Goal: Task Accomplishment & Management: Complete application form

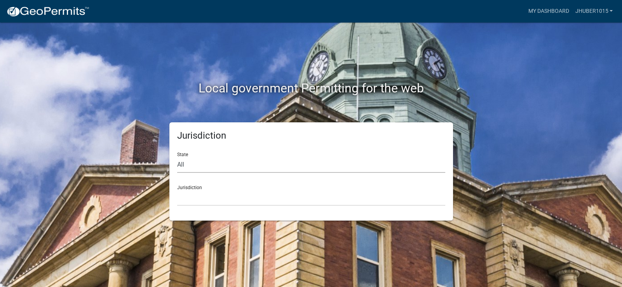
click at [233, 159] on select "All [US_STATE] [US_STATE] [US_STATE] [US_STATE] [US_STATE] [US_STATE] [US_STATE…" at bounding box center [311, 165] width 268 height 16
select select "[US_STATE]"
click at [177, 157] on select "All [US_STATE] [US_STATE] [US_STATE] [US_STATE] [US_STATE] [US_STATE] [US_STATE…" at bounding box center [311, 165] width 268 height 16
click at [244, 200] on select "City of [GEOGRAPHIC_DATA], [US_STATE] City of [GEOGRAPHIC_DATA], [US_STATE] Cit…" at bounding box center [311, 198] width 268 height 16
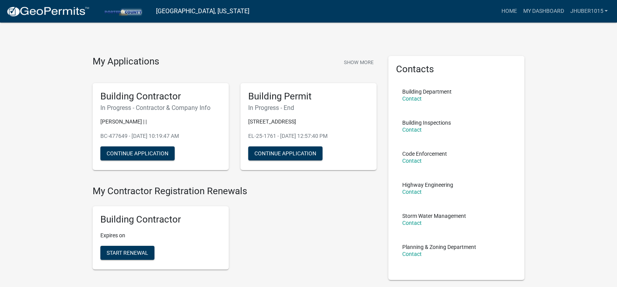
click at [187, 117] on div "Building Contractor In Progress - Contractor & Company Info [PERSON_NAME] | | […" at bounding box center [161, 126] width 136 height 87
click at [169, 101] on h5 "Building Contractor" at bounding box center [160, 96] width 121 height 11
click at [154, 118] on p "[PERSON_NAME] | |" at bounding box center [160, 122] width 121 height 8
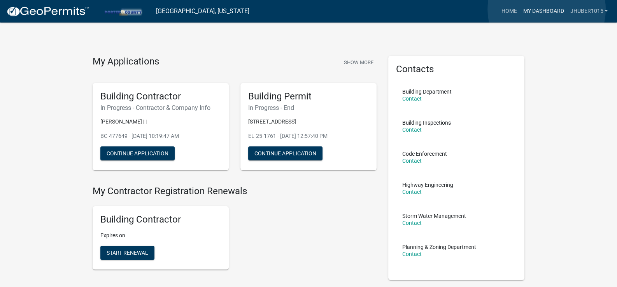
click at [546, 9] on link "My Dashboard" at bounding box center [542, 11] width 47 height 15
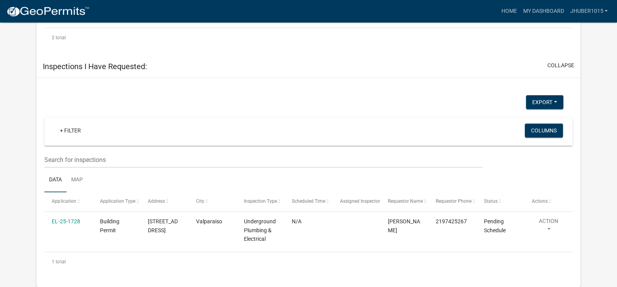
scroll to position [552, 0]
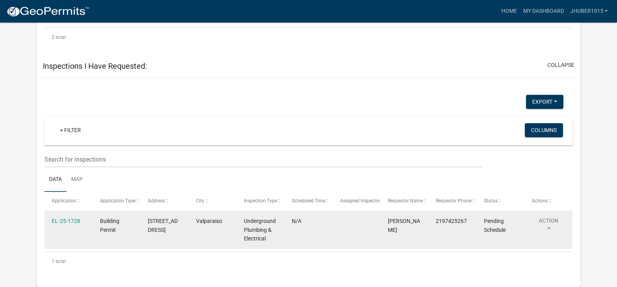
click at [496, 233] on span "Pending Schedule" at bounding box center [495, 225] width 22 height 15
click at [551, 229] on button "Action" at bounding box center [547, 226] width 33 height 19
click at [496, 239] on datatable-body-cell "Pending Schedule" at bounding box center [500, 230] width 48 height 38
click at [479, 234] on datatable-body-cell "Pending Schedule" at bounding box center [500, 230] width 48 height 38
click at [325, 226] on div "N/A" at bounding box center [308, 221] width 33 height 9
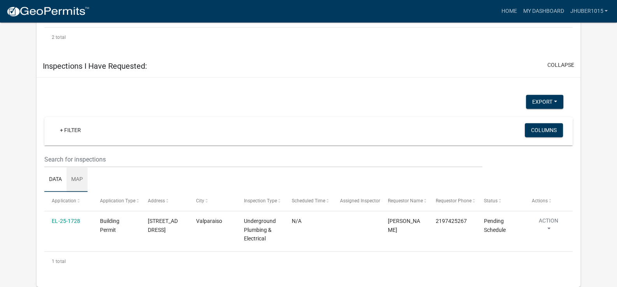
click at [79, 179] on link "Map" at bounding box center [76, 180] width 21 height 25
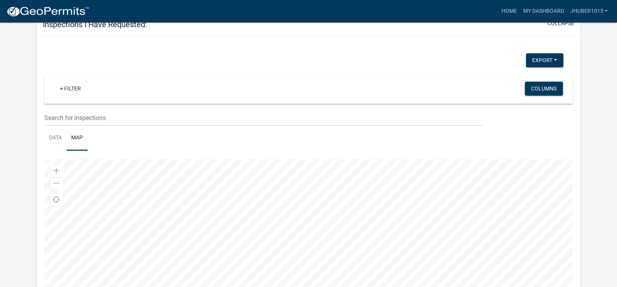
scroll to position [676, 0]
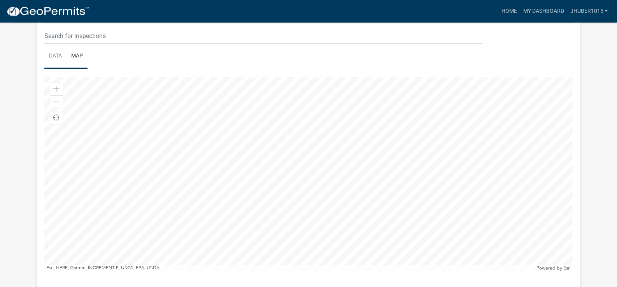
click at [58, 56] on link "Data" at bounding box center [55, 56] width 22 height 25
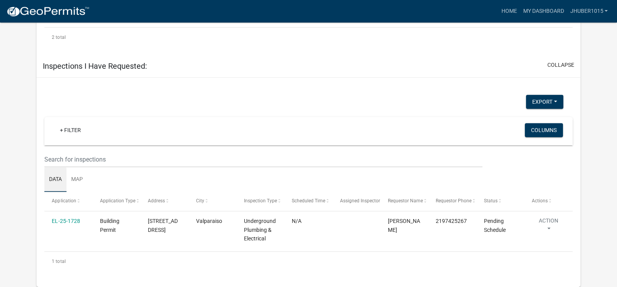
scroll to position [552, 0]
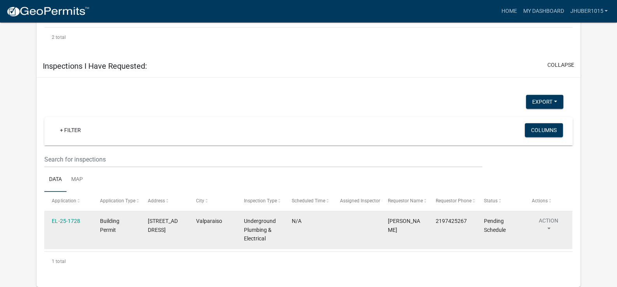
click at [503, 231] on span "Pending Schedule" at bounding box center [495, 225] width 22 height 15
drag, startPoint x: 116, startPoint y: 223, endPoint x: 106, endPoint y: 225, distance: 10.6
click at [115, 224] on span "Building Permit" at bounding box center [109, 225] width 19 height 15
click at [556, 229] on button "Action" at bounding box center [547, 226] width 33 height 19
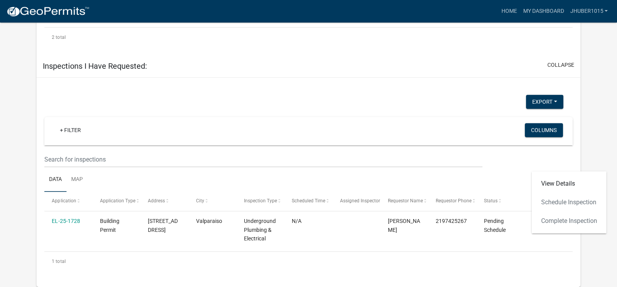
click at [555, 186] on div "View Details Schedule Inspection Complete Inspection" at bounding box center [568, 202] width 75 height 62
click at [552, 185] on div "View Details Schedule Inspection Complete Inspection" at bounding box center [568, 202] width 75 height 62
click at [554, 175] on link "View Details" at bounding box center [568, 184] width 75 height 19
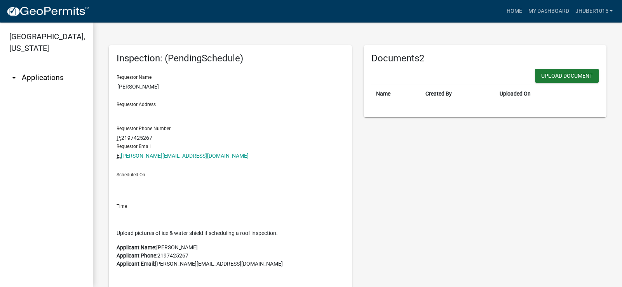
scroll to position [2, 0]
click at [141, 177] on div "Scheduled On" at bounding box center [231, 179] width 228 height 25
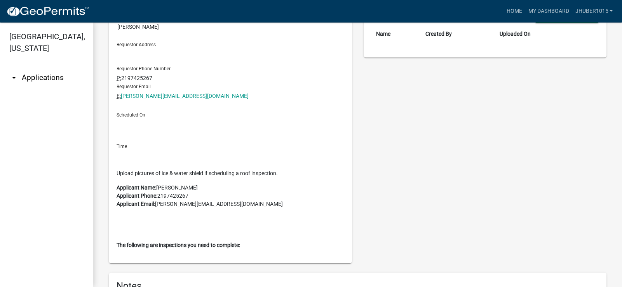
scroll to position [0, 0]
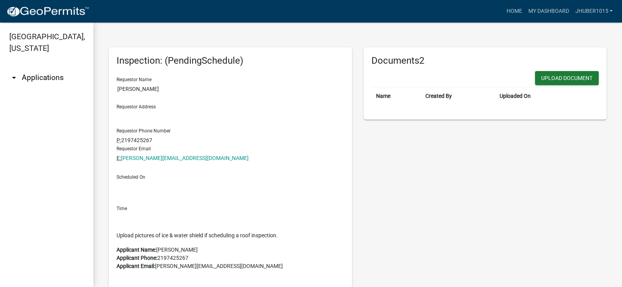
click at [18, 73] on icon "arrow_drop_down" at bounding box center [13, 77] width 9 height 9
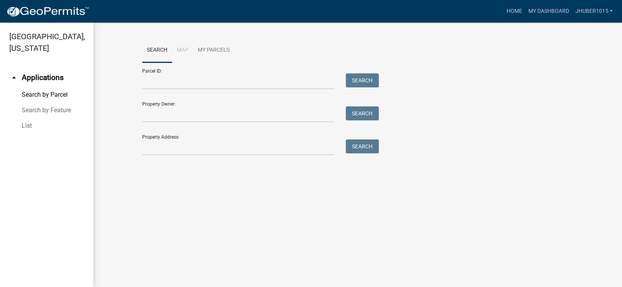
click at [28, 118] on link "List" at bounding box center [46, 126] width 93 height 16
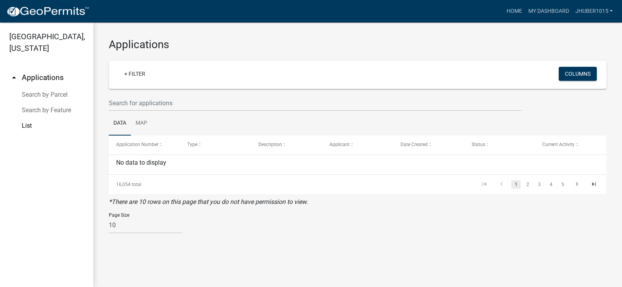
click at [33, 103] on link "Search by Feature" at bounding box center [46, 111] width 93 height 16
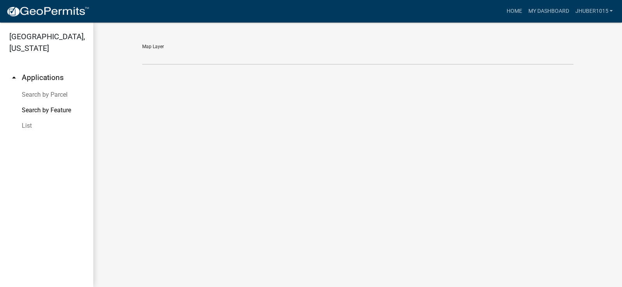
click at [42, 87] on link "Search by Parcel" at bounding box center [46, 95] width 93 height 16
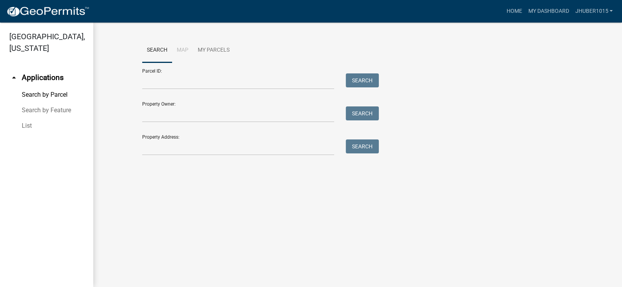
click at [43, 68] on link "arrow_drop_up Applications" at bounding box center [46, 77] width 93 height 19
click at [12, 73] on icon "arrow_drop_up" at bounding box center [13, 77] width 9 height 9
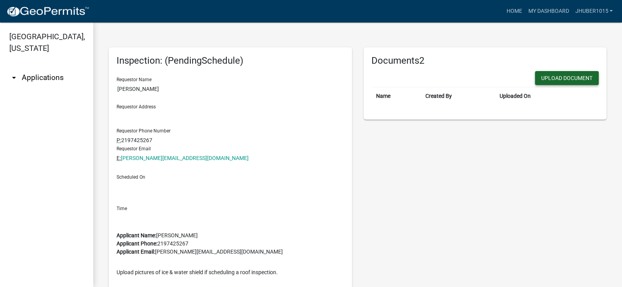
click at [557, 79] on button "Upload Document" at bounding box center [567, 78] width 64 height 14
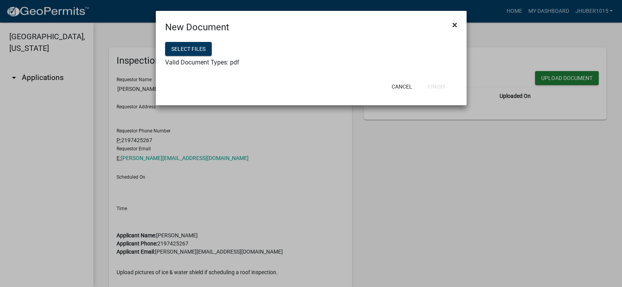
click at [457, 23] on button "×" at bounding box center [454, 25] width 17 height 22
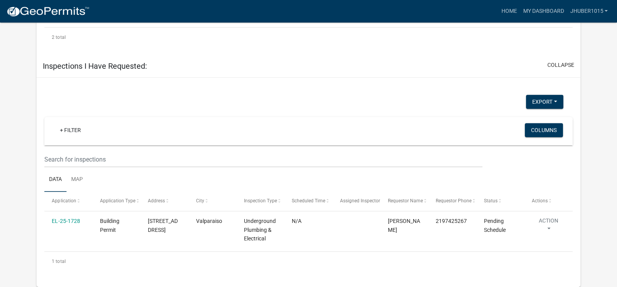
scroll to position [552, 0]
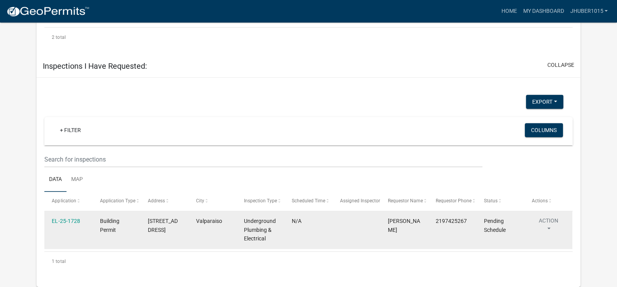
click at [548, 227] on button "Action" at bounding box center [547, 226] width 33 height 19
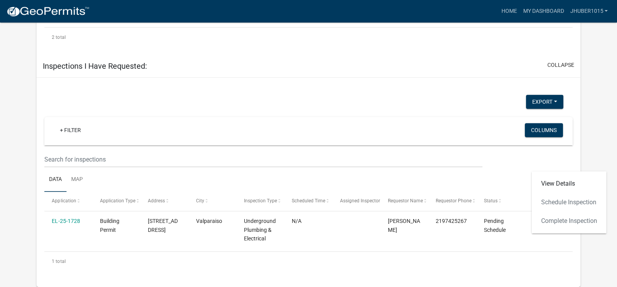
click at [552, 184] on div "View Details Schedule Inspection Complete Inspection" at bounding box center [568, 202] width 75 height 62
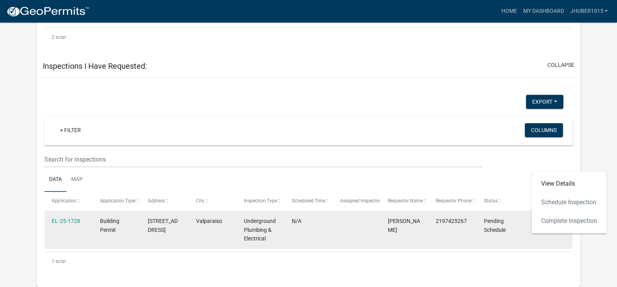
click at [527, 231] on datatable-body-cell "Action" at bounding box center [548, 230] width 48 height 38
click at [550, 233] on button "Action" at bounding box center [547, 226] width 33 height 19
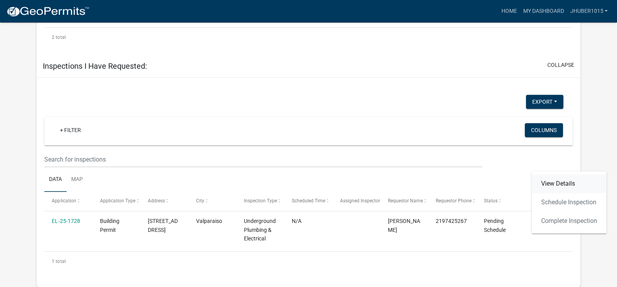
click at [552, 175] on link "View Details" at bounding box center [568, 184] width 75 height 19
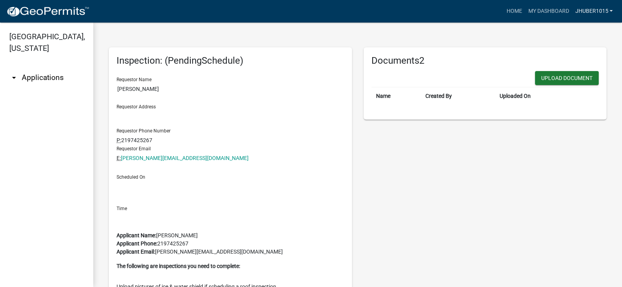
click at [597, 13] on link "jhuber1015" at bounding box center [594, 11] width 44 height 15
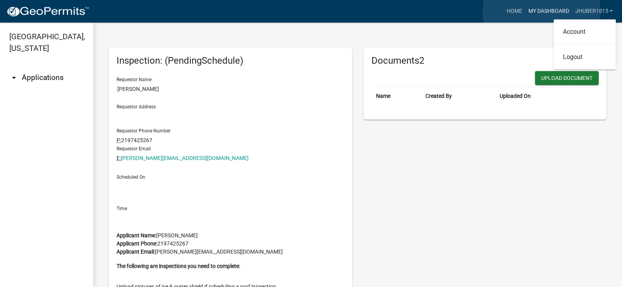
click at [542, 11] on link "My Dashboard" at bounding box center [548, 11] width 47 height 15
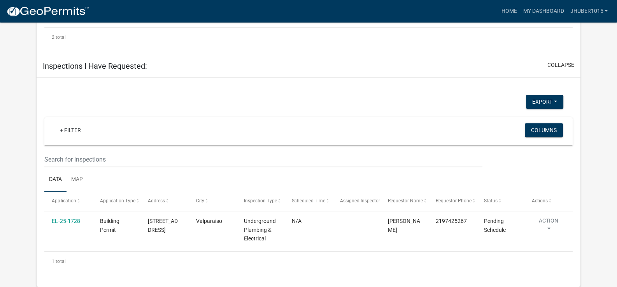
scroll to position [552, 0]
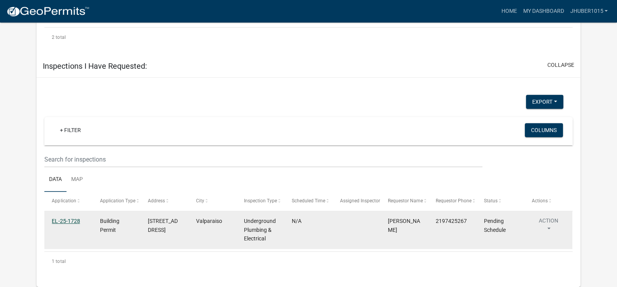
click at [59, 223] on link "EL-25-1728" at bounding box center [66, 221] width 28 height 6
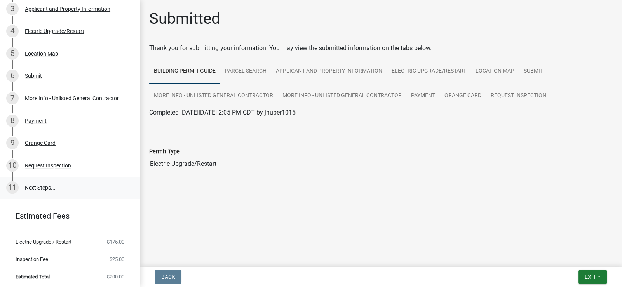
scroll to position [134, 0]
click at [53, 166] on div "Request Inspection" at bounding box center [48, 165] width 46 height 5
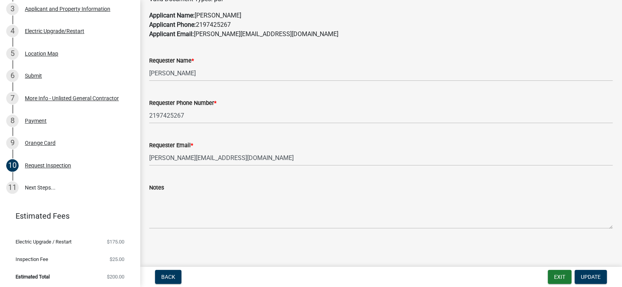
scroll to position [468, 0]
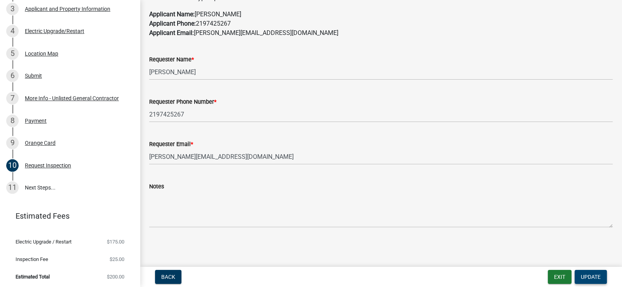
click at [592, 279] on span "Update" at bounding box center [591, 277] width 20 height 6
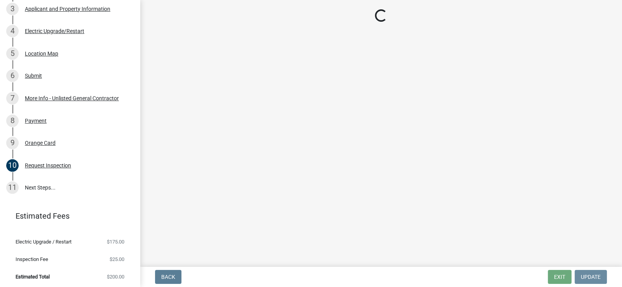
scroll to position [0, 0]
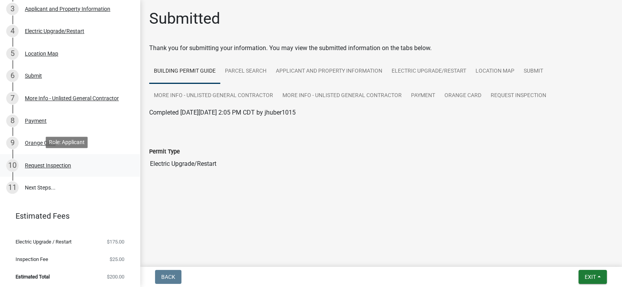
click at [56, 165] on div "Request Inspection" at bounding box center [48, 165] width 46 height 5
